Goal: Task Accomplishment & Management: Use online tool/utility

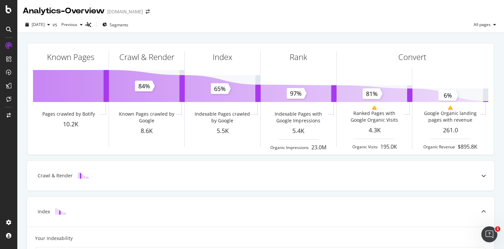
scroll to position [228, 0]
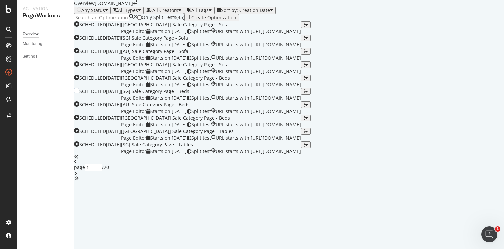
scroll to position [256, 0]
click at [77, 176] on icon "angle-right" at bounding box center [75, 173] width 3 height 5
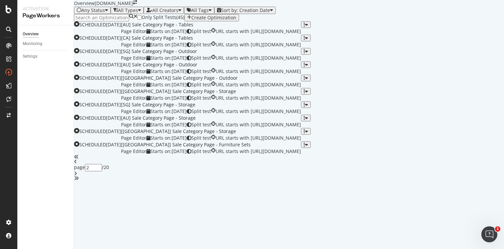
click at [312, 176] on div "angle-right" at bounding box center [289, 173] width 430 height 5
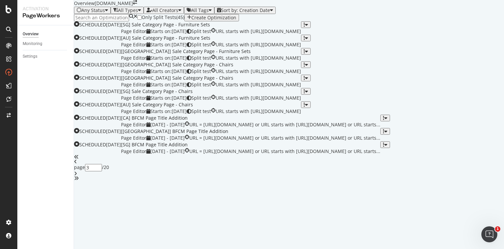
click at [77, 176] on icon "angle-right" at bounding box center [75, 173] width 3 height 5
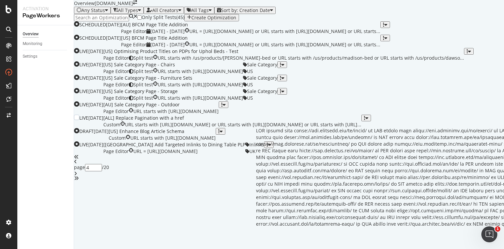
scroll to position [247, 0]
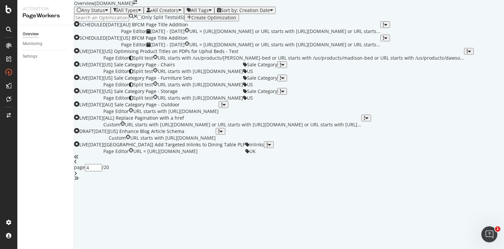
click at [77, 176] on icon "angle-right" at bounding box center [75, 173] width 3 height 5
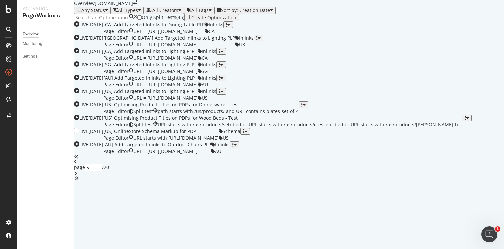
scroll to position [0, 0]
click at [178, 13] on div "All Creators" at bounding box center [165, 10] width 26 height 5
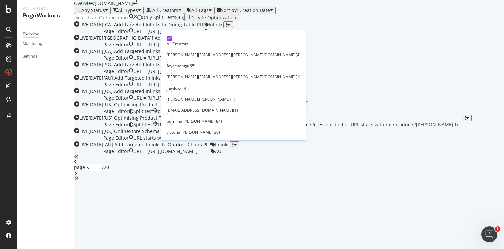
scroll to position [1, 0]
click at [184, 118] on div "purnima.balraju" at bounding box center [191, 121] width 48 height 6
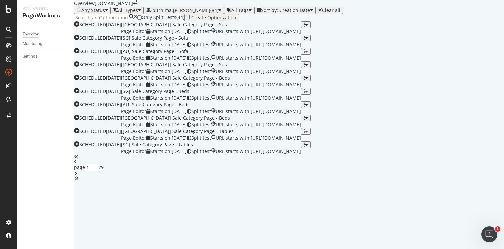
click at [291, 21] on div "Only Split Tests ( 44 ) Create Optimization" at bounding box center [289, 17] width 430 height 7
click at [77, 176] on icon "angle-right" at bounding box center [75, 173] width 3 height 5
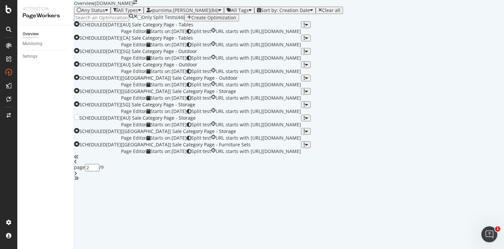
scroll to position [256, 0]
click at [77, 176] on icon "angle-right" at bounding box center [75, 173] width 3 height 5
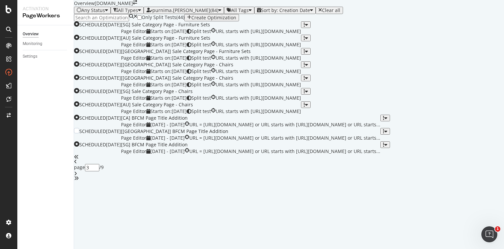
scroll to position [254, 0]
click at [308, 181] on div "page 3 / 9" at bounding box center [289, 168] width 430 height 26
click at [310, 176] on div "angle-right" at bounding box center [289, 173] width 430 height 5
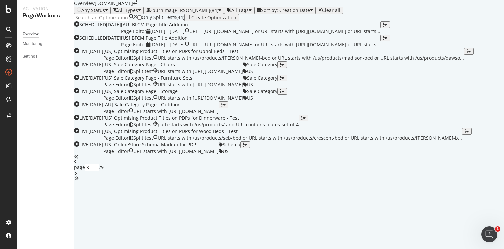
type input "4"
click at [219, 108] on div "[AU] Sale Category Page - Outdoor" at bounding box center [160, 104] width 115 height 7
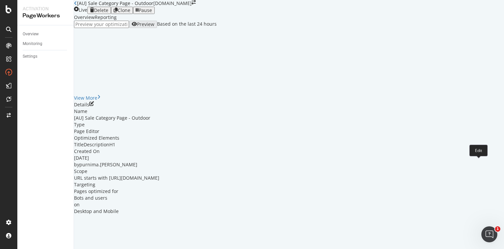
click at [94, 106] on icon "pen-to-square" at bounding box center [91, 103] width 5 height 5
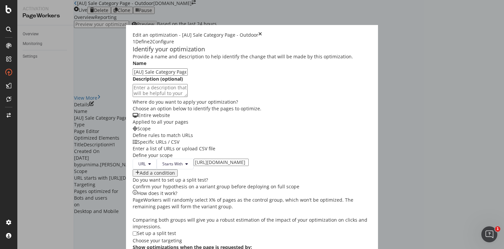
scroll to position [192, 0]
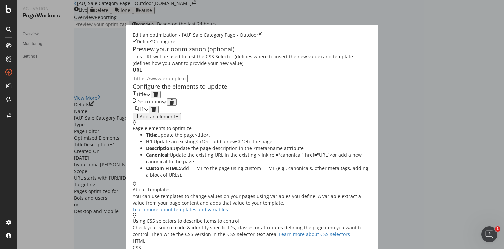
click at [151, 97] on icon "modal" at bounding box center [148, 94] width 5 height 5
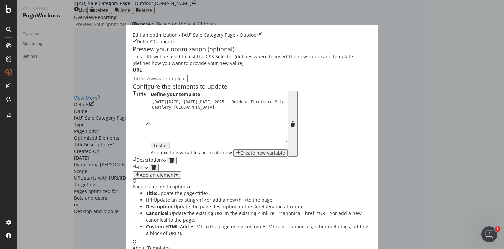
click at [262, 32] on icon "times" at bounding box center [260, 35] width 4 height 7
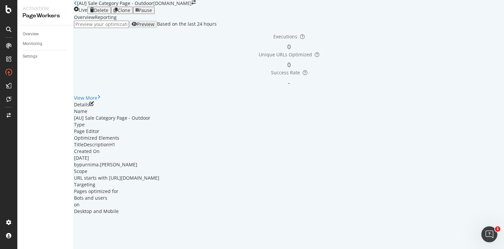
click at [139, 13] on icon "button" at bounding box center [137, 10] width 3 height 5
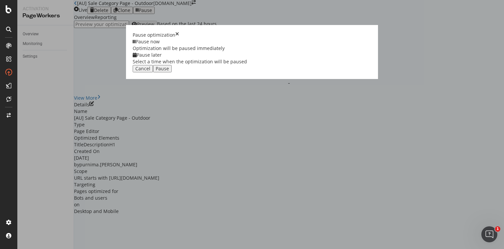
click at [169, 71] on div "Pause" at bounding box center [162, 68] width 13 height 5
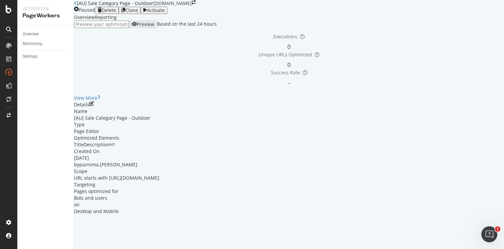
click at [117, 21] on div "Reporting" at bounding box center [106, 17] width 22 height 7
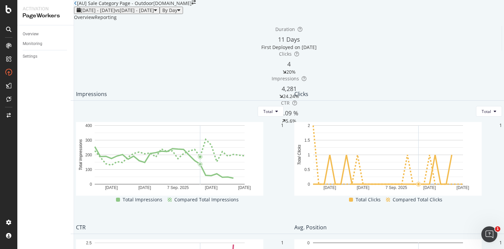
click at [82, 7] on div "[AU] Sale Category Page - Outdoor" at bounding box center [113, 3] width 79 height 7
click at [77, 6] on icon at bounding box center [75, 3] width 3 height 5
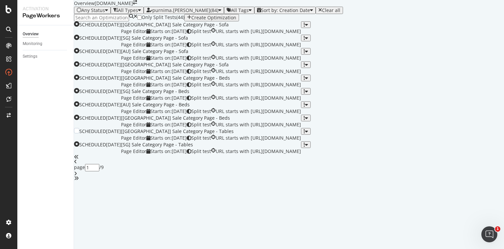
scroll to position [256, 0]
click at [77, 176] on icon "angle-right" at bounding box center [75, 173] width 3 height 5
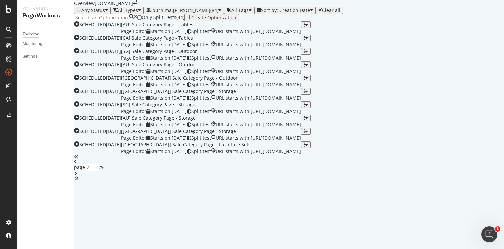
click at [77, 176] on icon "angle-right" at bounding box center [75, 173] width 3 height 5
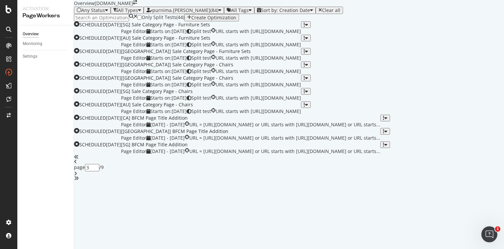
click at [77, 176] on icon "angle-right" at bounding box center [75, 173] width 3 height 5
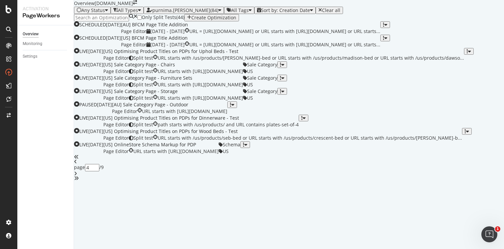
click at [77, 176] on icon "angle-right" at bounding box center [75, 173] width 3 height 5
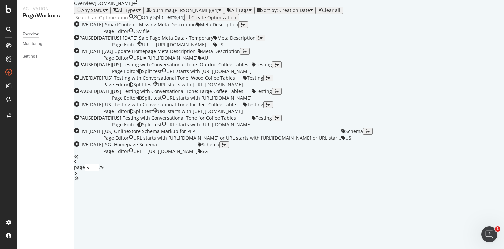
click at [77, 176] on icon "angle-right" at bounding box center [75, 173] width 3 height 5
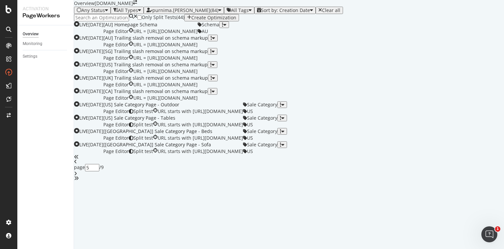
type input "6"
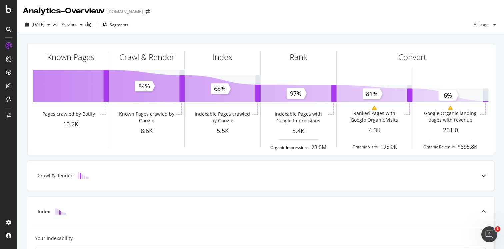
scroll to position [228, 0]
